Goal: Task Accomplishment & Management: Manage account settings

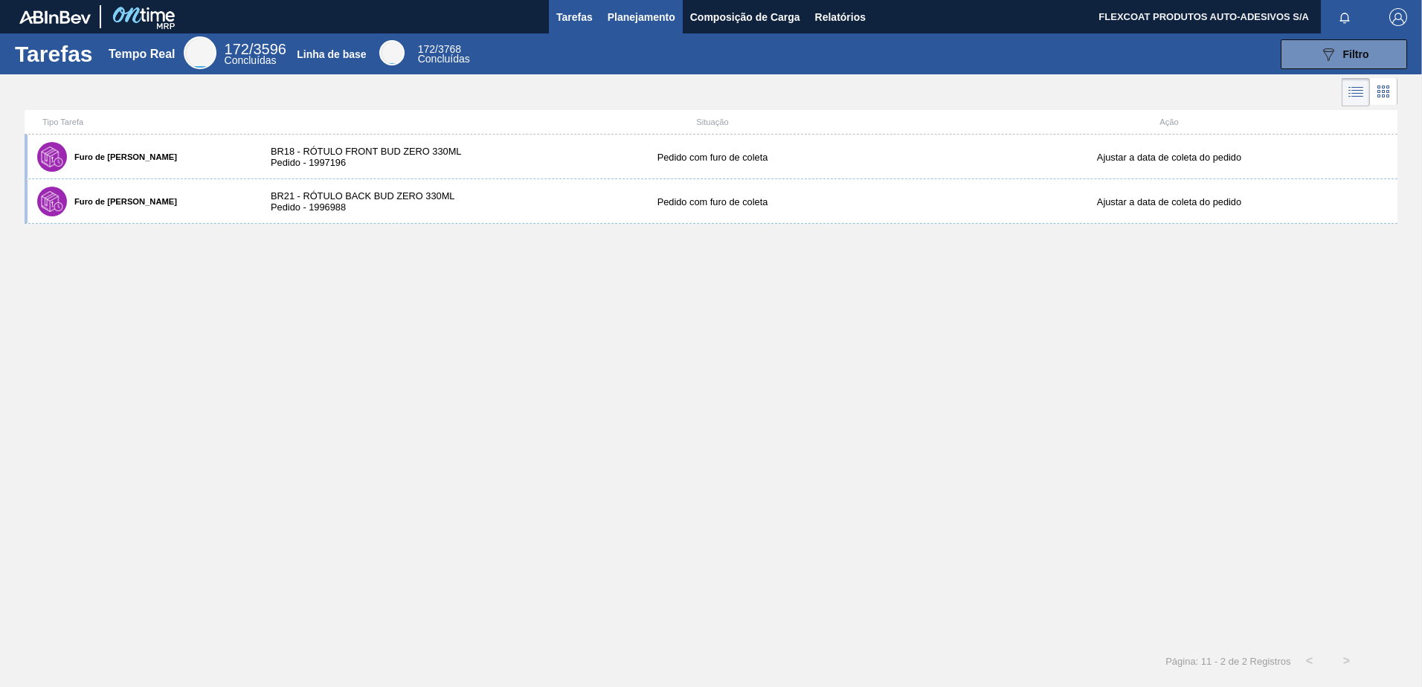
click at [617, 19] on span "Planejamento" at bounding box center [642, 17] width 68 height 18
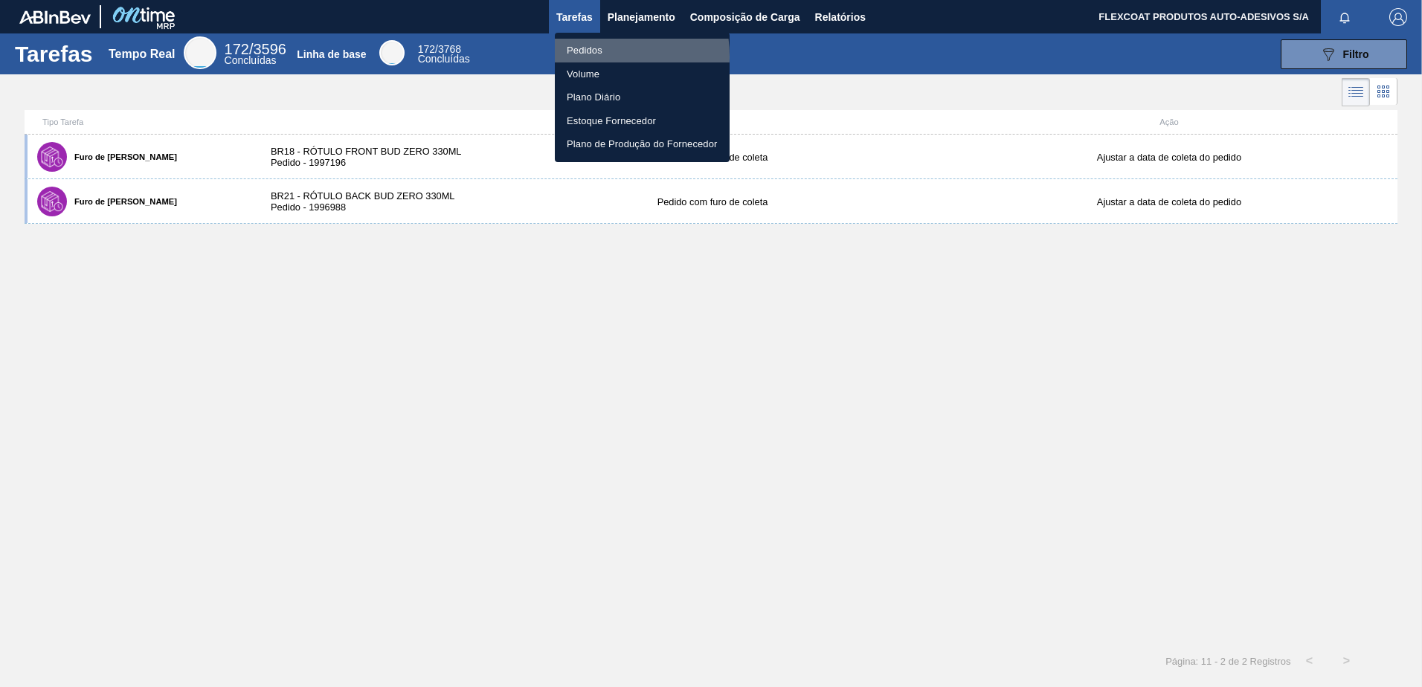
click at [582, 57] on li "Pedidos" at bounding box center [642, 51] width 175 height 24
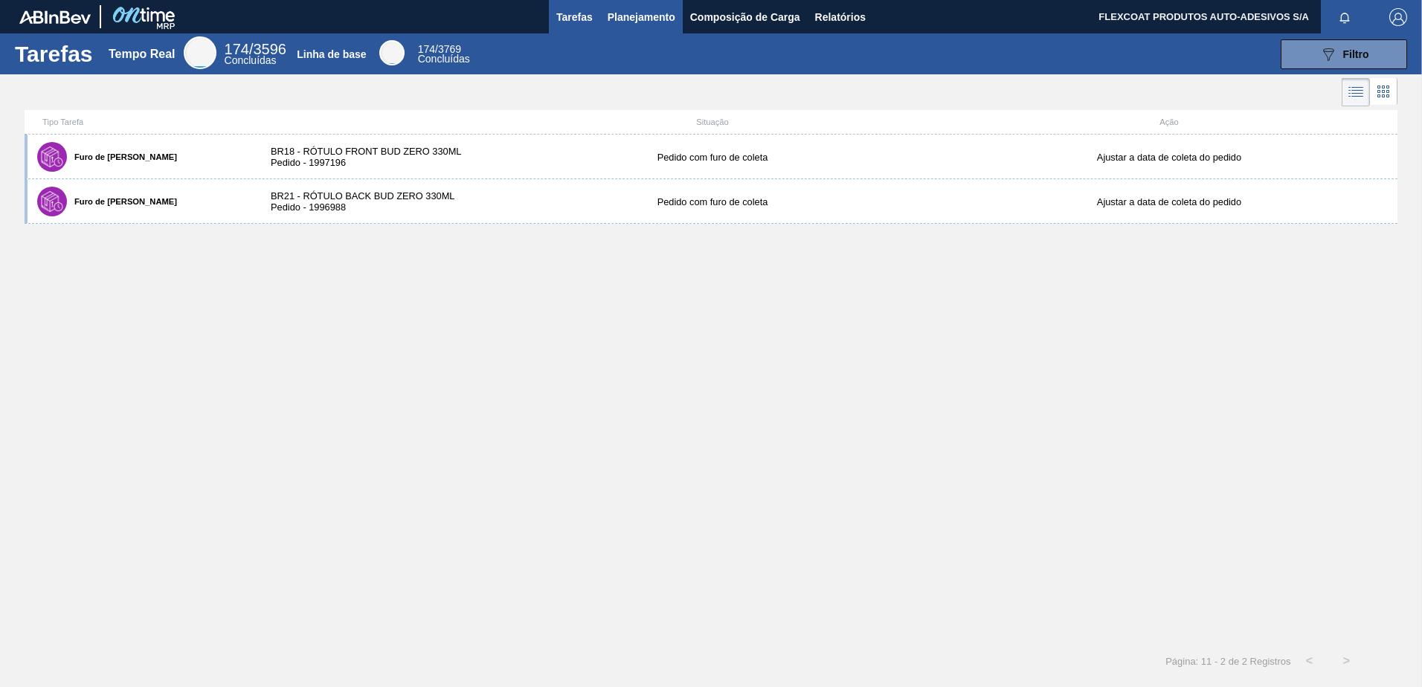
click at [609, 17] on span "Planejamento" at bounding box center [642, 17] width 68 height 18
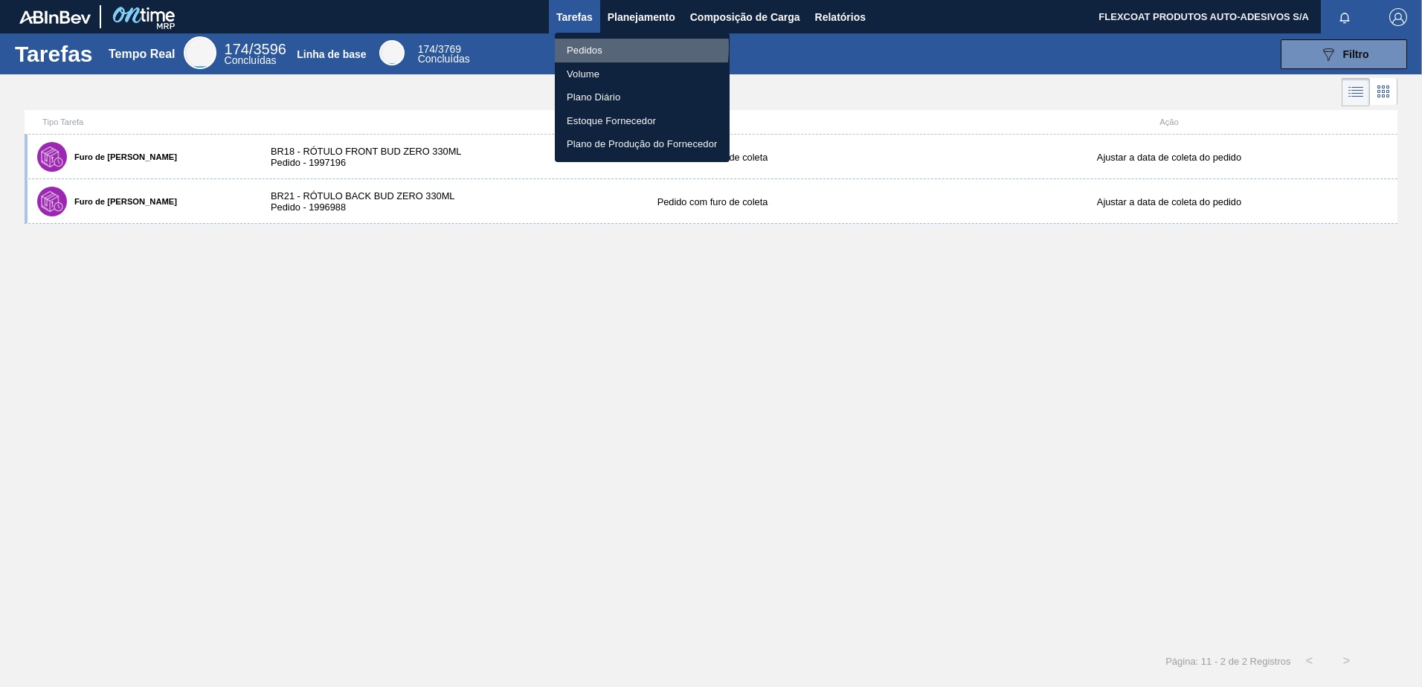
click at [593, 47] on li "Pedidos" at bounding box center [642, 51] width 175 height 24
